Goal: Transaction & Acquisition: Book appointment/travel/reservation

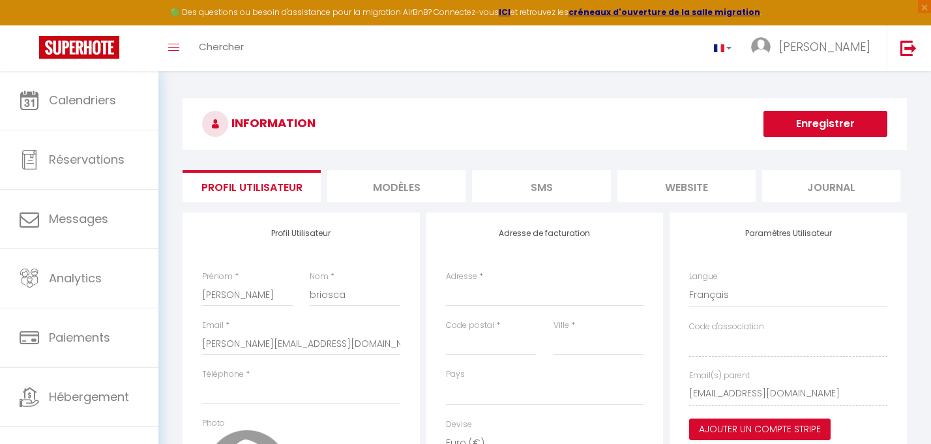
select select
select select "28"
select select "fr"
click at [688, 186] on li "website" at bounding box center [686, 186] width 138 height 32
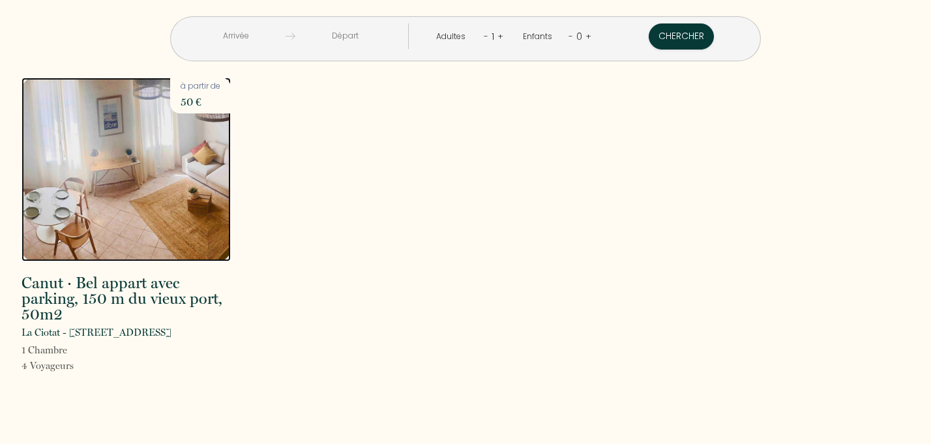
click at [149, 174] on img at bounding box center [126, 170] width 209 height 184
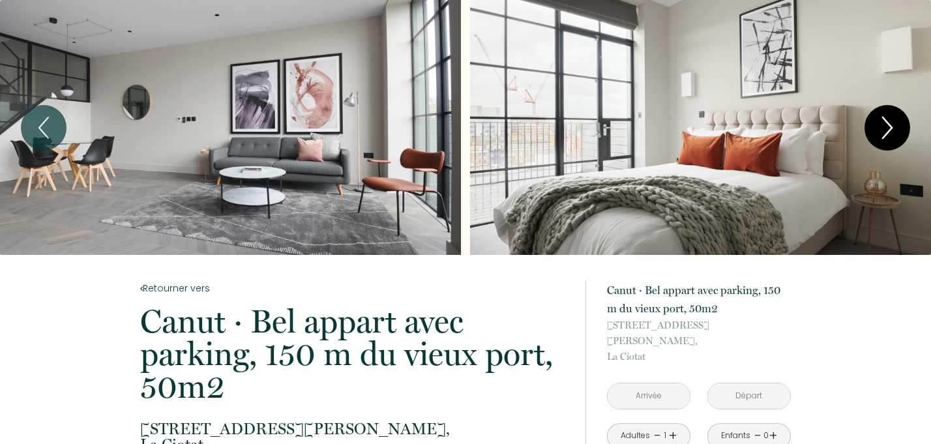
click at [893, 127] on icon "Next" at bounding box center [887, 127] width 27 height 39
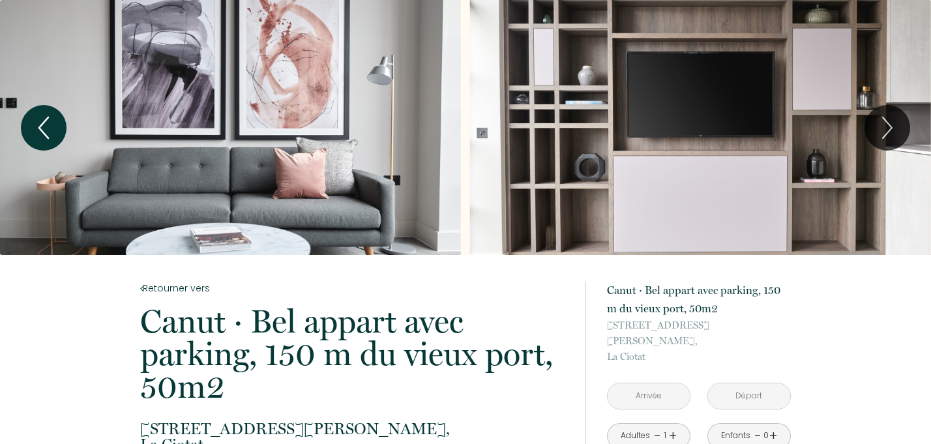
click at [53, 126] on icon "Previous" at bounding box center [43, 127] width 27 height 39
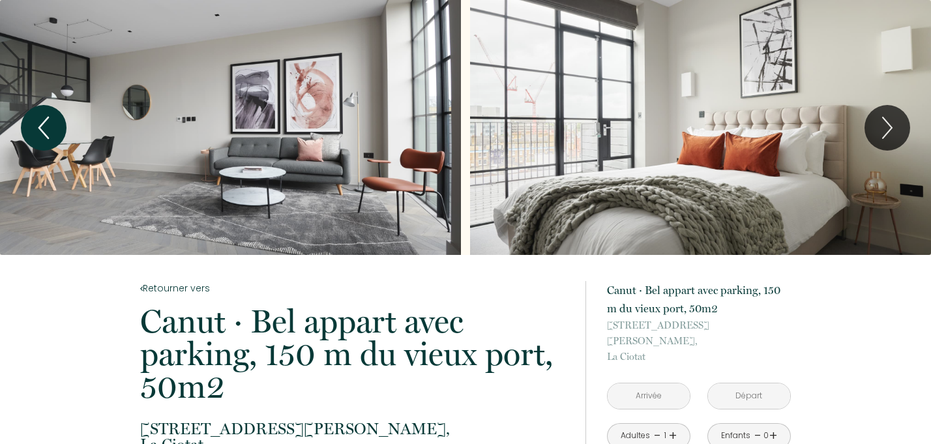
click at [53, 126] on icon "Previous" at bounding box center [43, 127] width 27 height 39
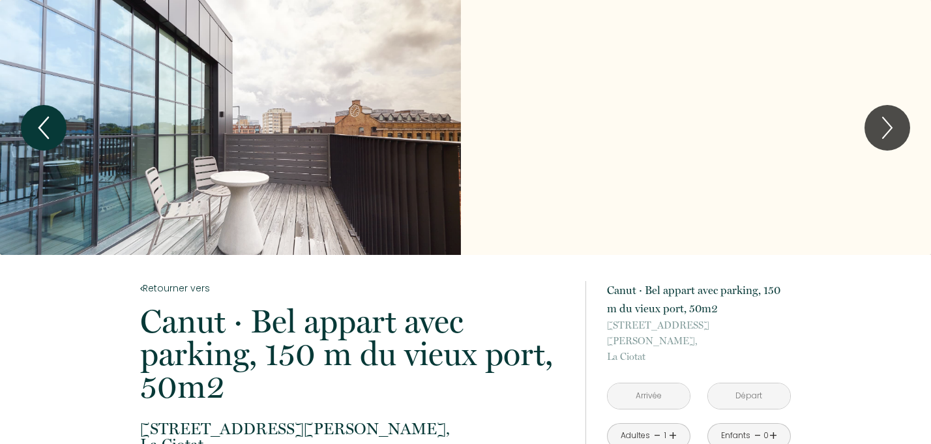
click at [42, 131] on icon "Previous" at bounding box center [43, 127] width 9 height 21
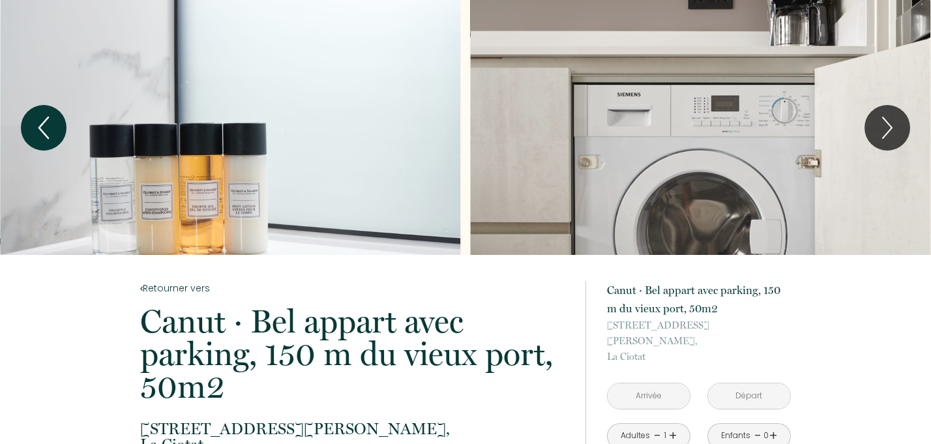
click at [39, 129] on icon "Previous" at bounding box center [43, 127] width 27 height 39
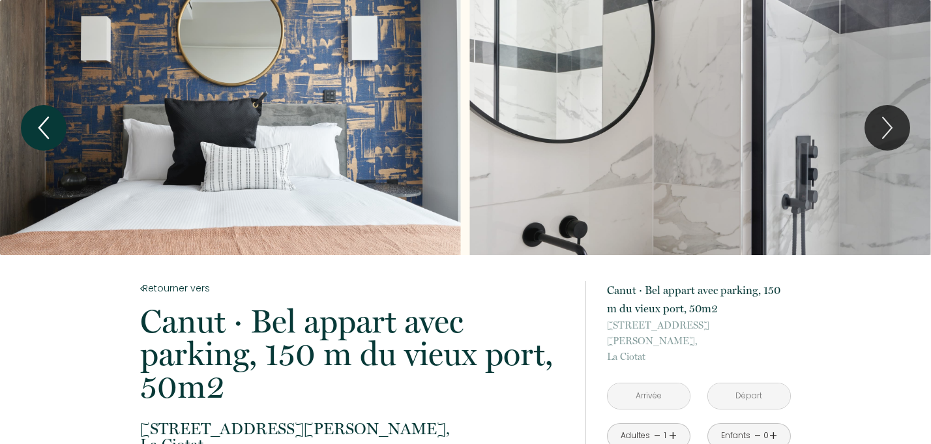
click at [43, 127] on icon "Previous" at bounding box center [43, 127] width 27 height 39
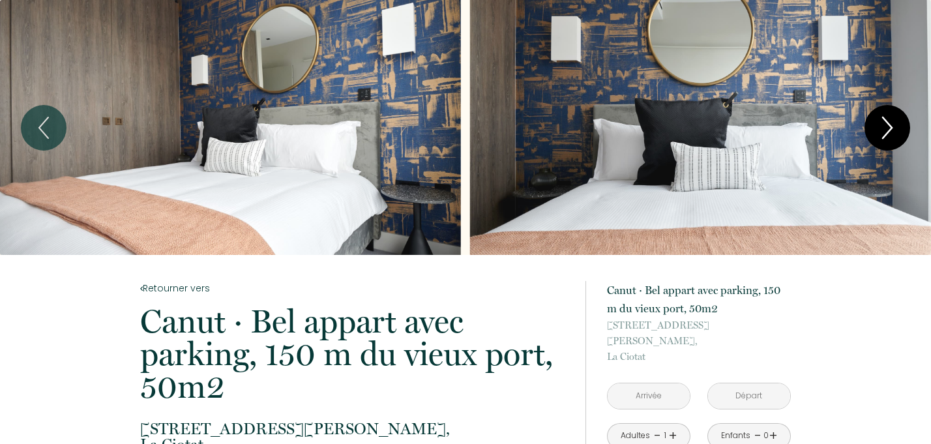
click at [887, 123] on icon "Next" at bounding box center [887, 127] width 9 height 21
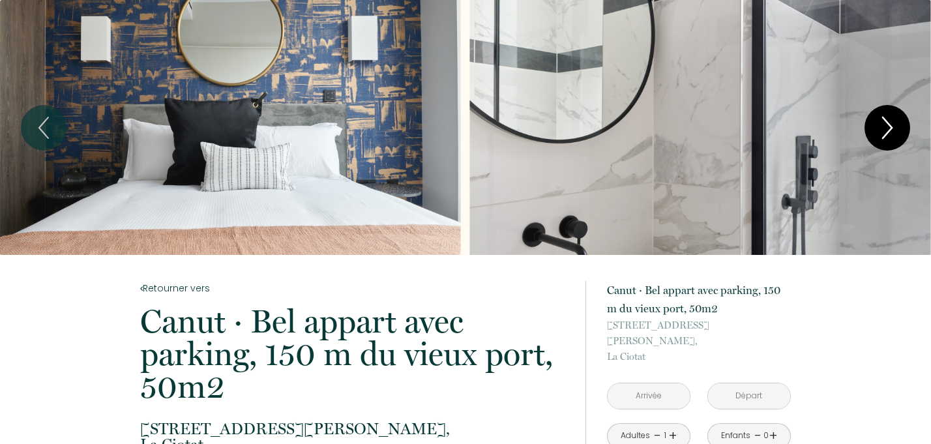
click at [887, 123] on icon "Next" at bounding box center [887, 127] width 9 height 21
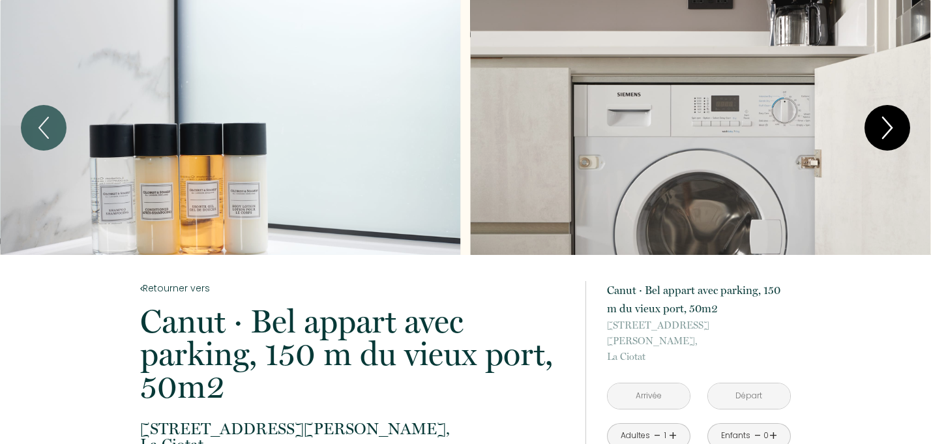
click at [877, 134] on icon "Next" at bounding box center [887, 127] width 27 height 39
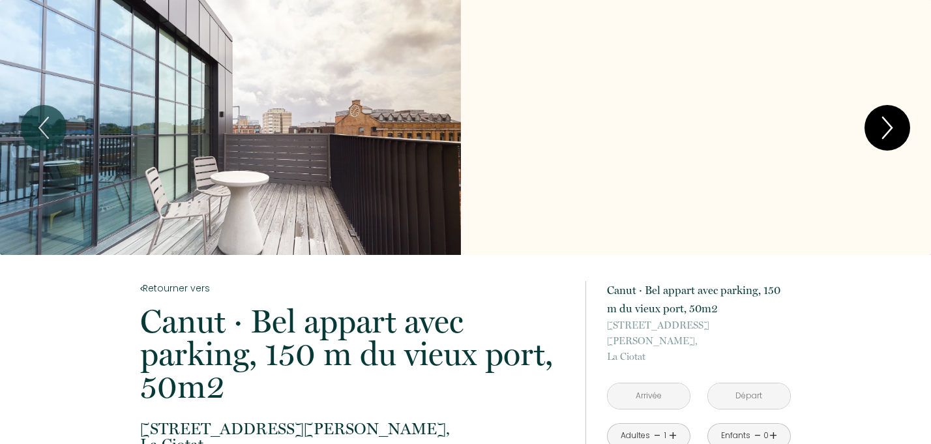
click at [883, 127] on icon "Next" at bounding box center [887, 127] width 27 height 39
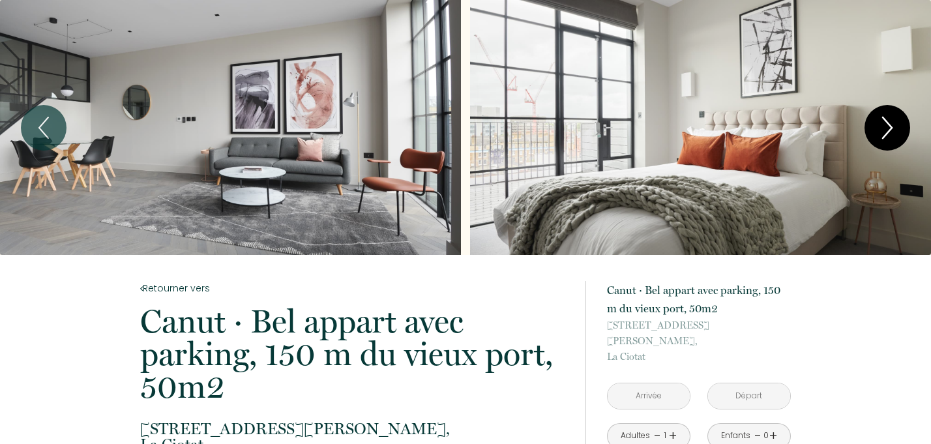
click at [883, 127] on icon "Next" at bounding box center [887, 127] width 27 height 39
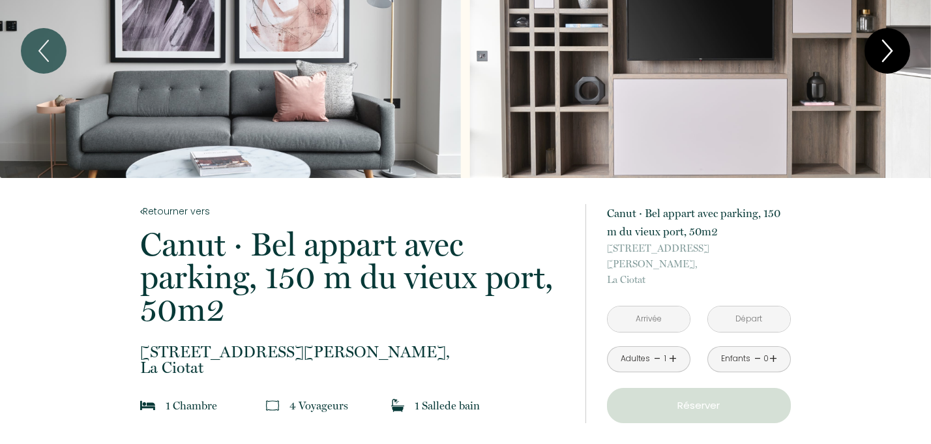
click at [883, 127] on div "Slideshow" at bounding box center [700, 50] width 461 height 255
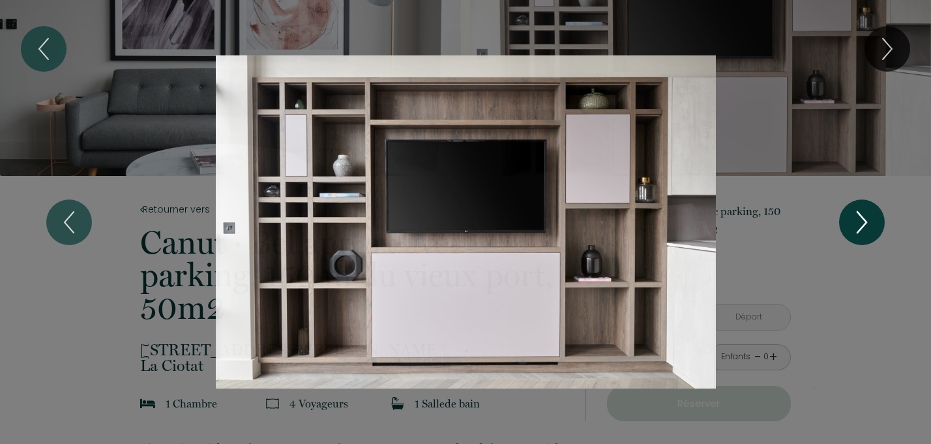
click at [849, 209] on icon "Next" at bounding box center [861, 222] width 27 height 39
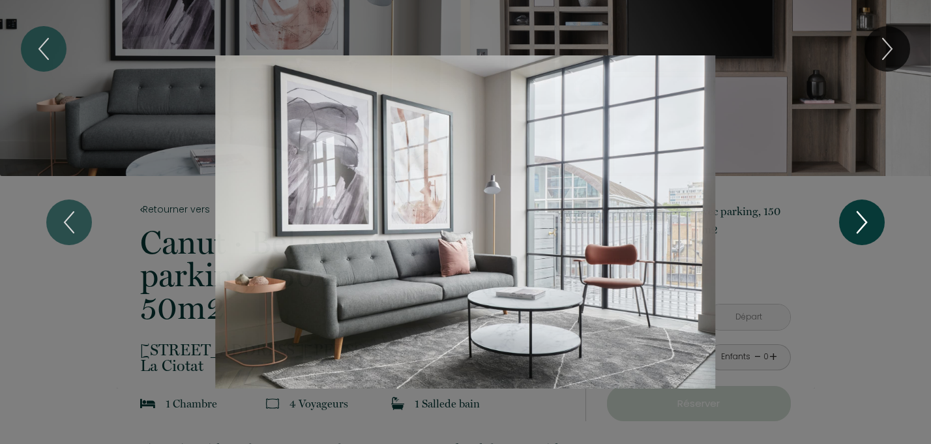
click at [860, 216] on icon "Next" at bounding box center [861, 222] width 9 height 21
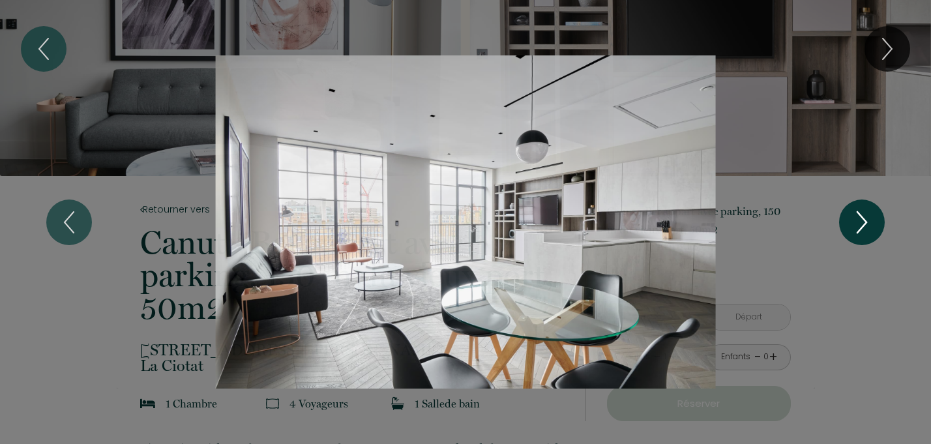
click at [860, 216] on icon "Next" at bounding box center [861, 222] width 9 height 21
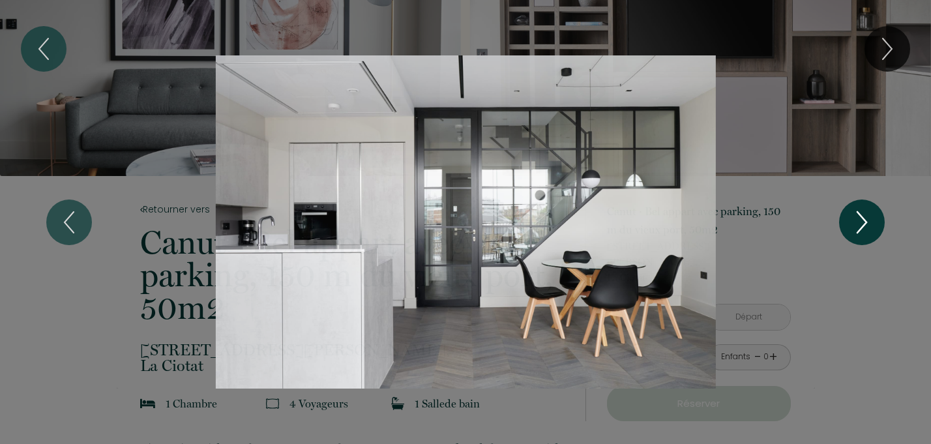
click at [860, 216] on icon "Next" at bounding box center [861, 222] width 9 height 21
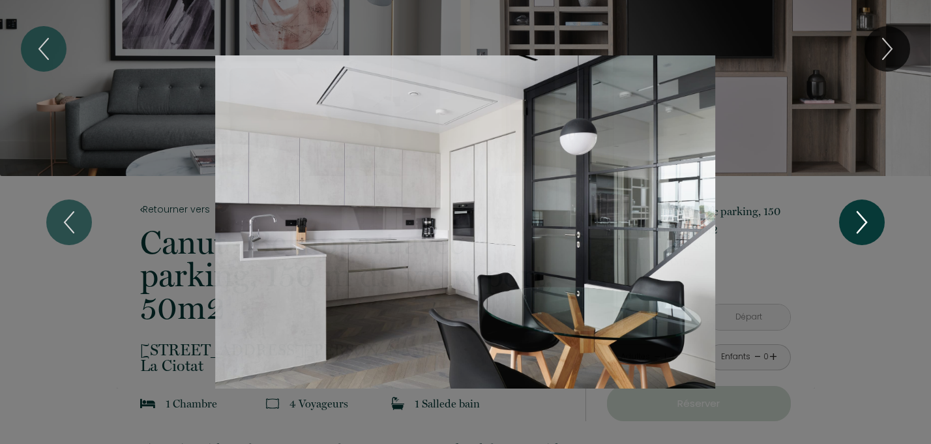
click at [860, 216] on icon "Next" at bounding box center [861, 222] width 9 height 21
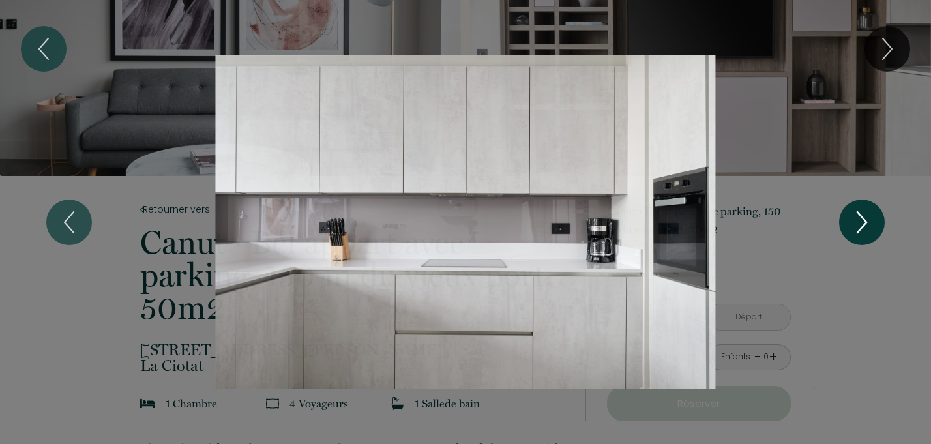
click at [860, 216] on icon "Next" at bounding box center [861, 222] width 9 height 21
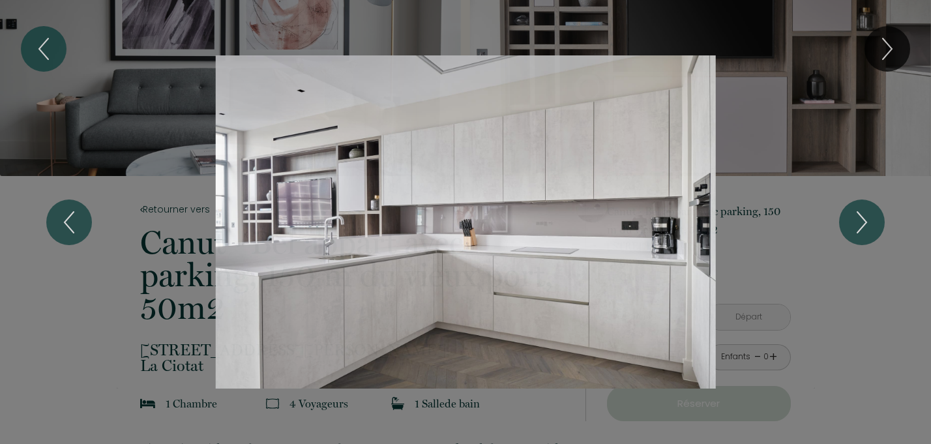
click at [834, 108] on div "1 2 3 4 5 6 7 8 9 10 11 12 13 14 15 16 17 18 19 20 21 22 23" at bounding box center [465, 222] width 931 height 444
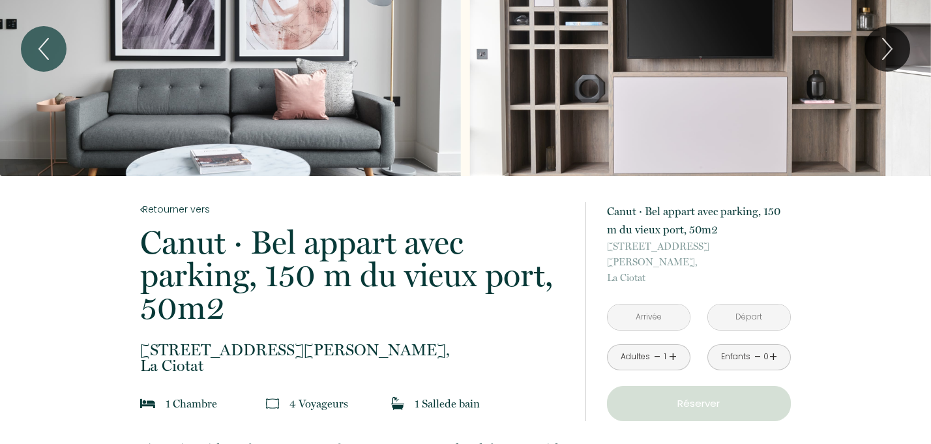
scroll to position [0, 0]
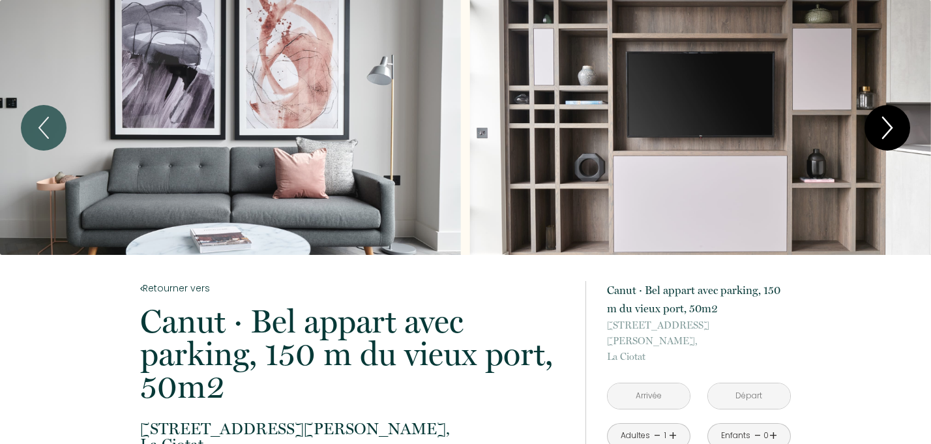
click at [891, 126] on icon "Next" at bounding box center [887, 127] width 9 height 21
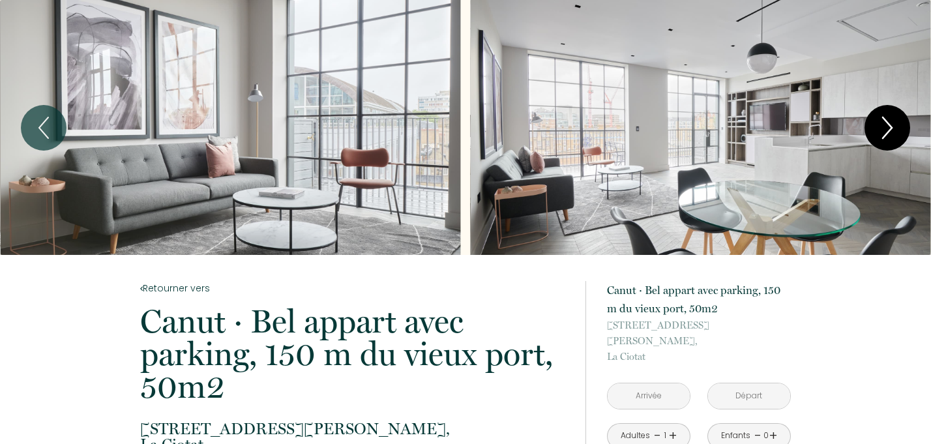
click at [889, 120] on icon "Next" at bounding box center [887, 127] width 27 height 39
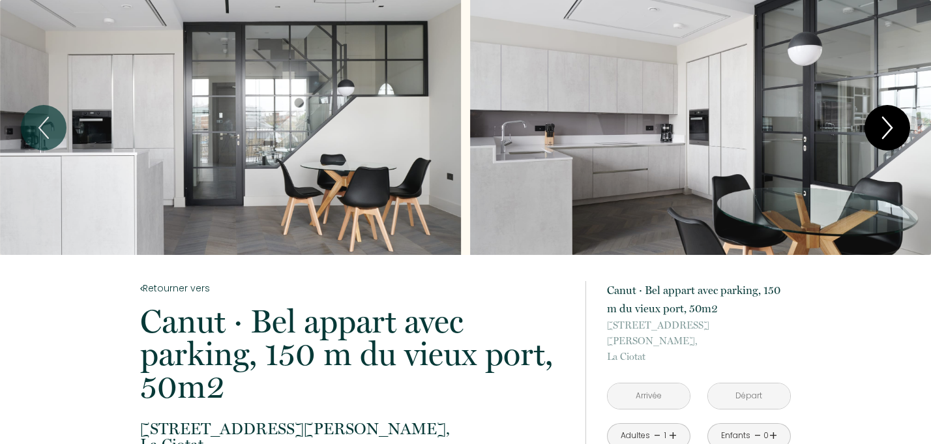
click at [889, 120] on icon "Next" at bounding box center [887, 127] width 27 height 39
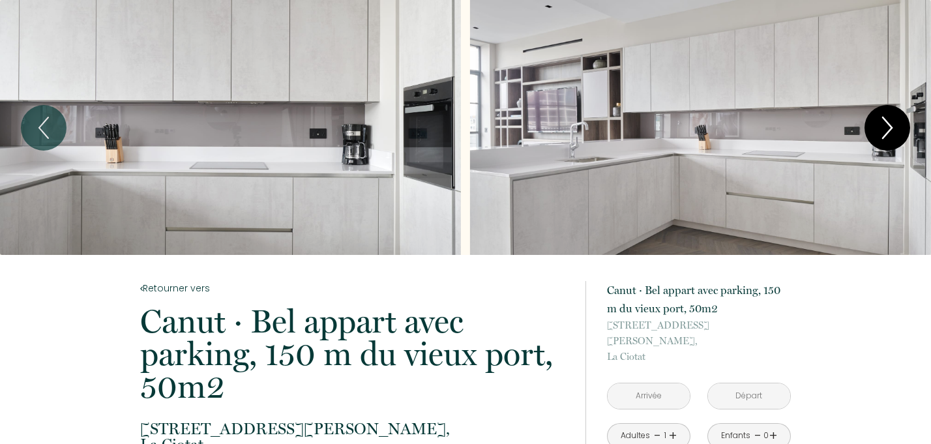
click at [889, 120] on icon "Next" at bounding box center [887, 127] width 27 height 39
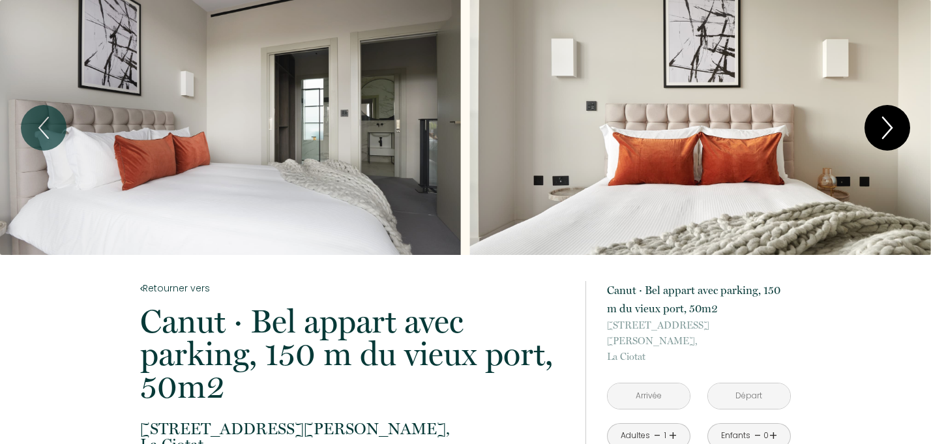
click at [889, 120] on icon "Next" at bounding box center [887, 127] width 27 height 39
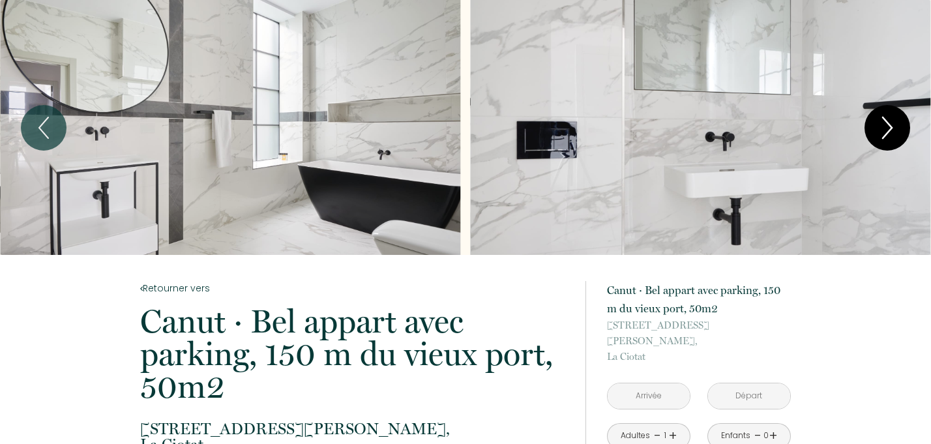
click at [889, 120] on icon "Next" at bounding box center [887, 127] width 27 height 39
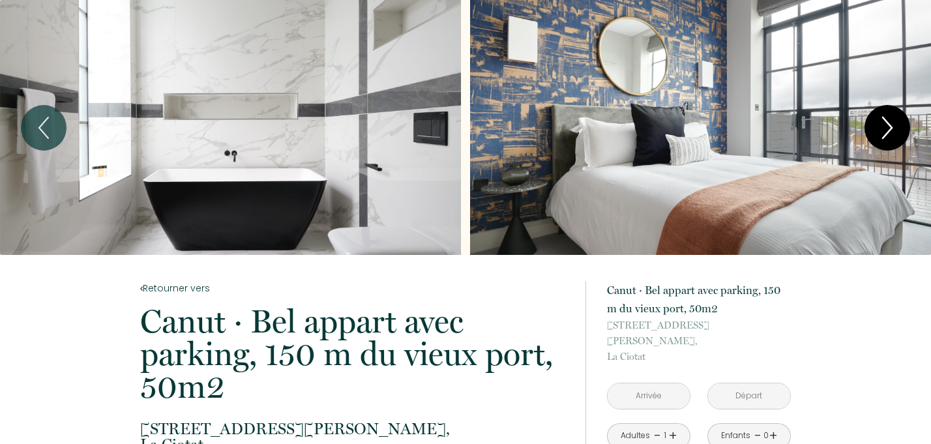
click at [897, 124] on icon "Next" at bounding box center [887, 127] width 27 height 39
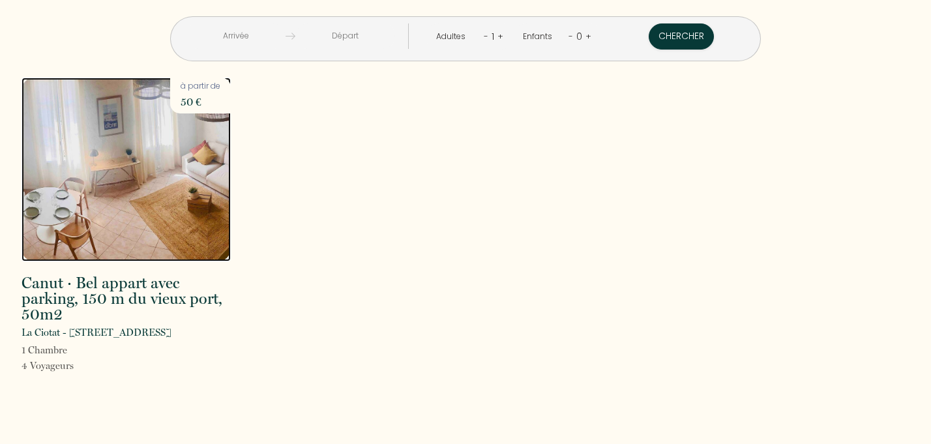
click at [136, 164] on img at bounding box center [126, 170] width 209 height 184
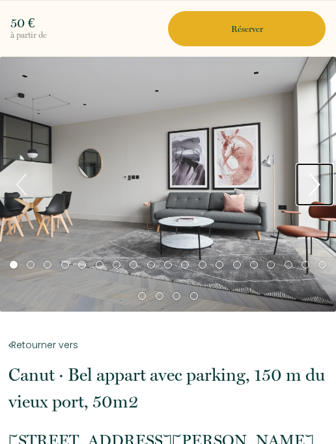
click at [313, 177] on icon "Next" at bounding box center [314, 184] width 9 height 21
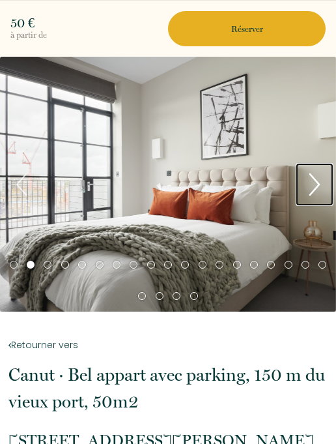
click at [313, 177] on icon "Next" at bounding box center [314, 184] width 9 height 21
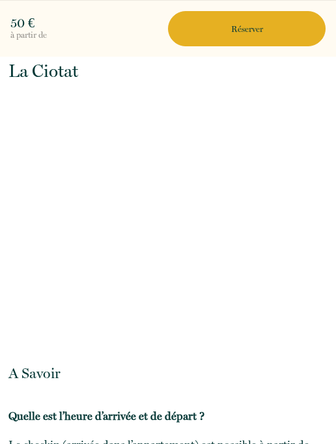
scroll to position [1866, 0]
